Goal: Find specific page/section: Find specific page/section

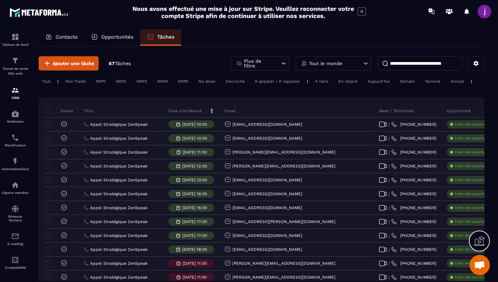
click at [426, 66] on input at bounding box center [420, 63] width 85 height 14
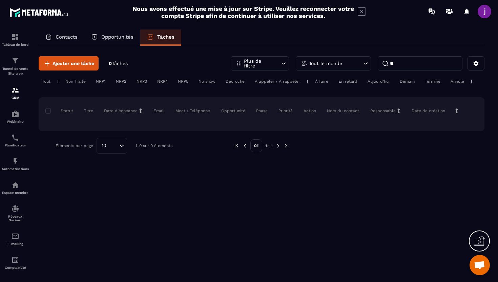
type input "*"
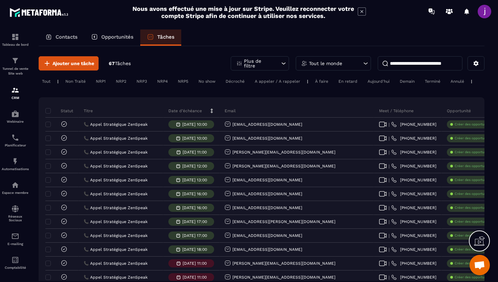
click at [100, 41] on div "Opportunités" at bounding box center [112, 37] width 56 height 16
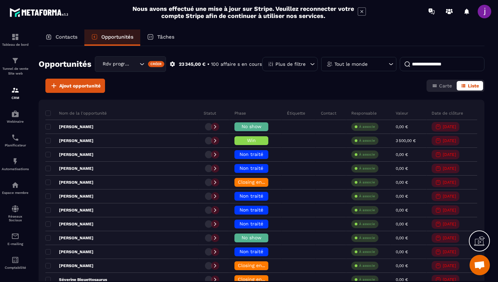
click at [61, 44] on div "Contacts" at bounding box center [62, 37] width 46 height 16
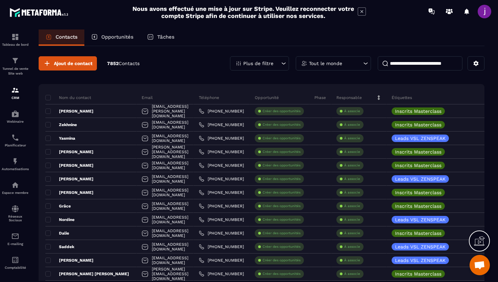
click at [433, 65] on input at bounding box center [420, 63] width 85 height 14
type input "******"
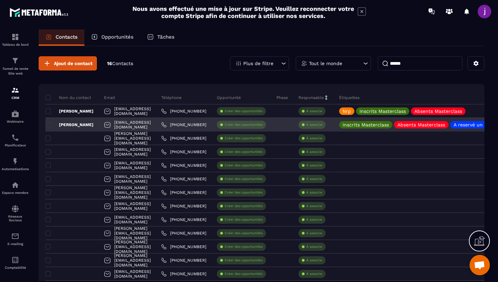
click at [92, 122] on div "[PERSON_NAME]" at bounding box center [71, 125] width 53 height 14
